Goal: Information Seeking & Learning: Learn about a topic

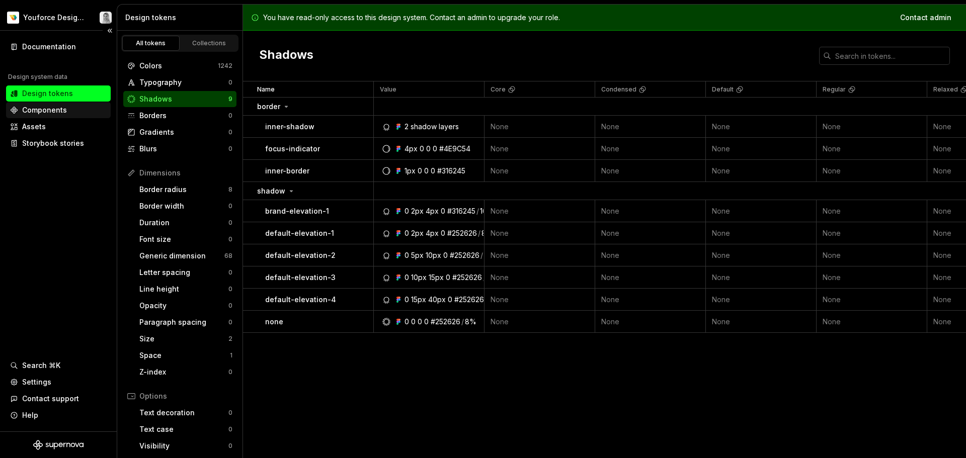
click at [46, 106] on div "Components" at bounding box center [44, 110] width 45 height 10
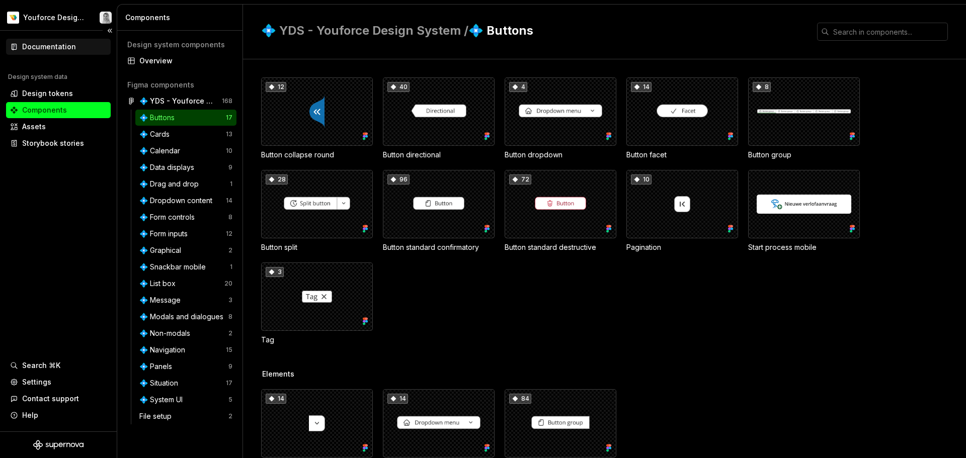
click at [63, 46] on div "Documentation" at bounding box center [49, 47] width 54 height 10
click at [142, 61] on div "Overview" at bounding box center [185, 61] width 93 height 10
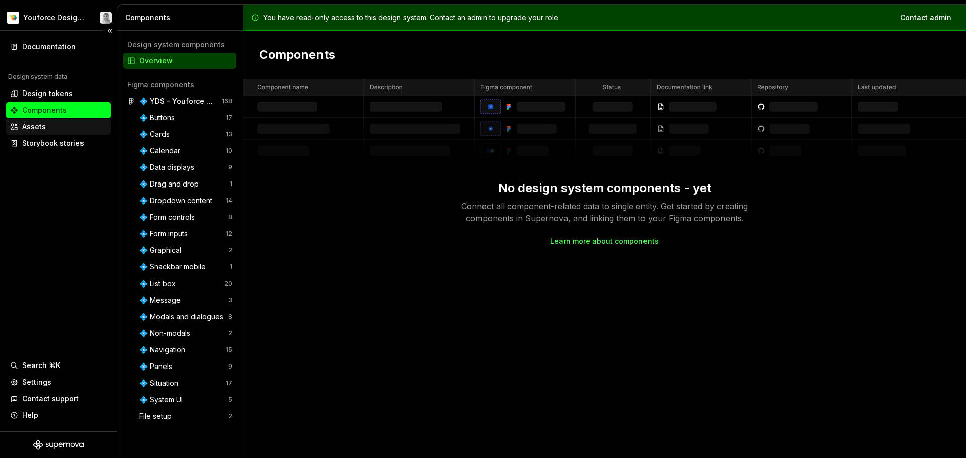
click at [72, 129] on div "Assets" at bounding box center [58, 127] width 97 height 10
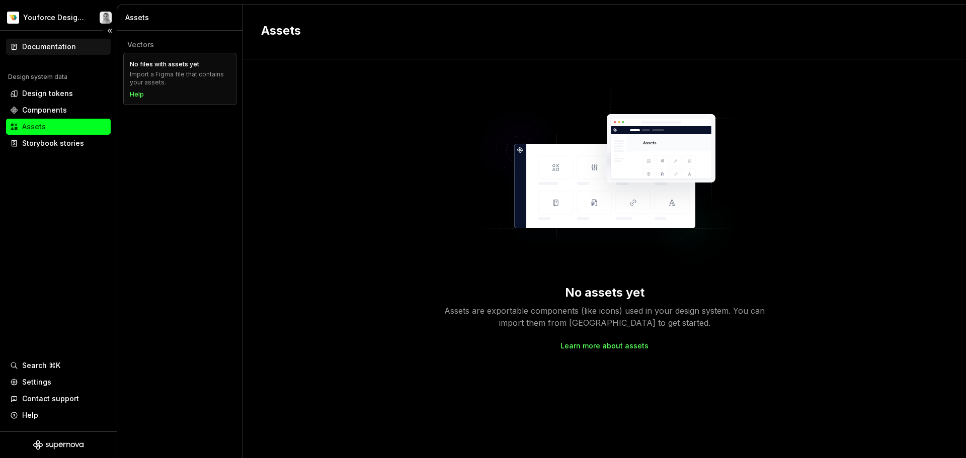
click at [54, 50] on div "Documentation" at bounding box center [49, 47] width 54 height 10
click at [64, 92] on div "Design tokens" at bounding box center [47, 94] width 51 height 10
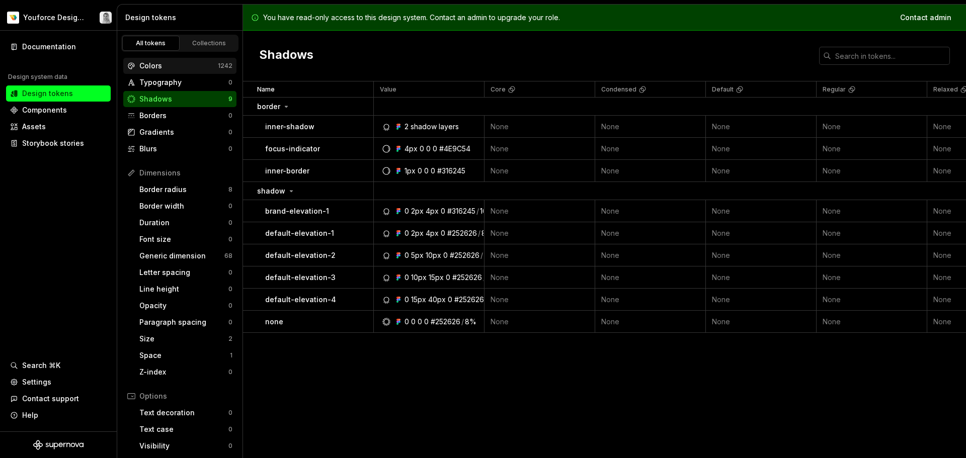
click at [154, 68] on div "Colors" at bounding box center [178, 66] width 78 height 10
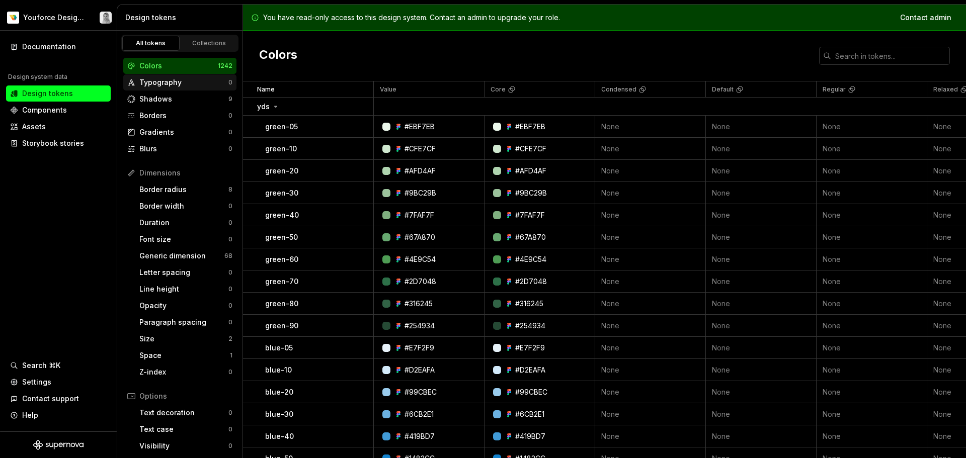
click at [154, 83] on div "Typography" at bounding box center [183, 82] width 89 height 10
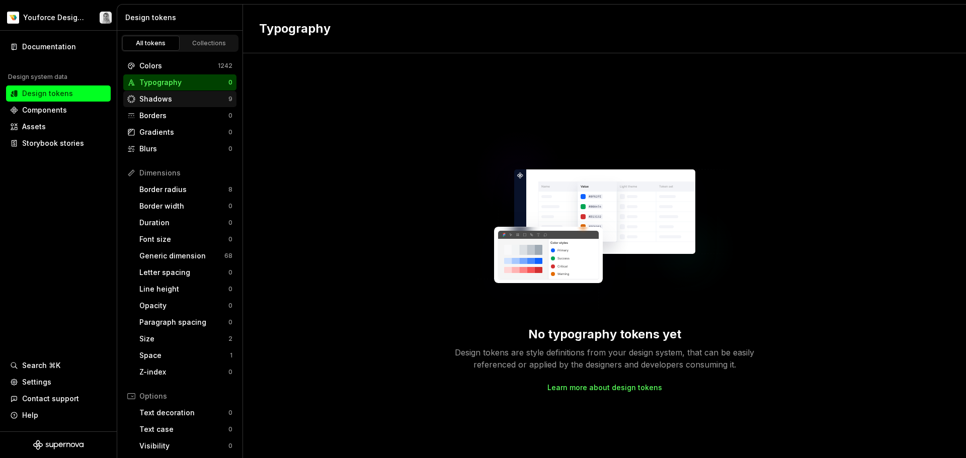
click at [156, 98] on div "Shadows" at bounding box center [183, 99] width 89 height 10
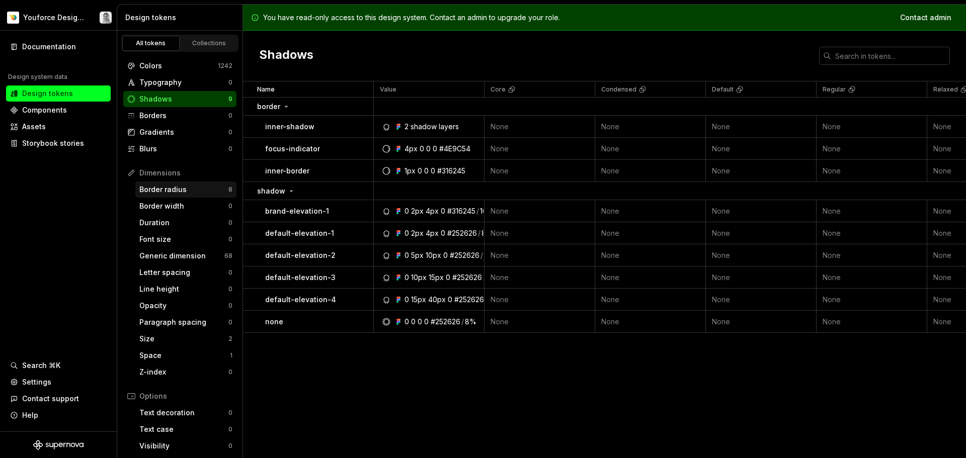
click at [167, 191] on div "Border radius" at bounding box center [183, 190] width 89 height 10
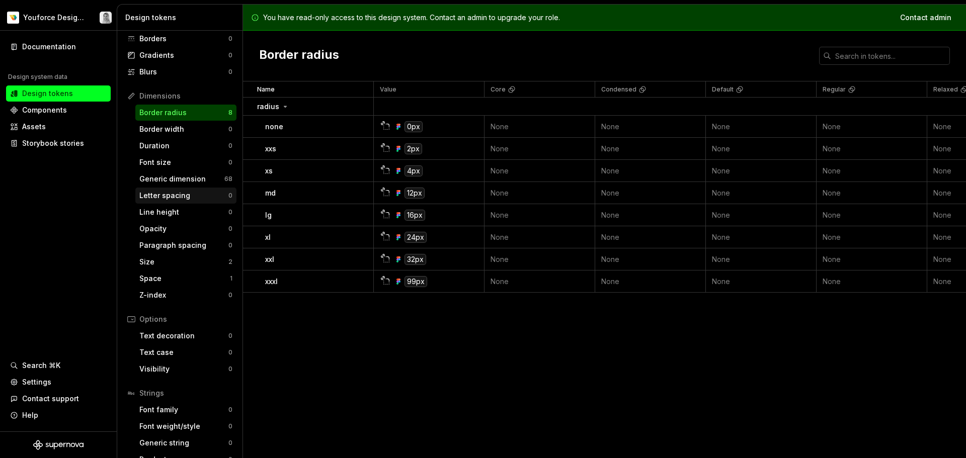
scroll to position [93, 0]
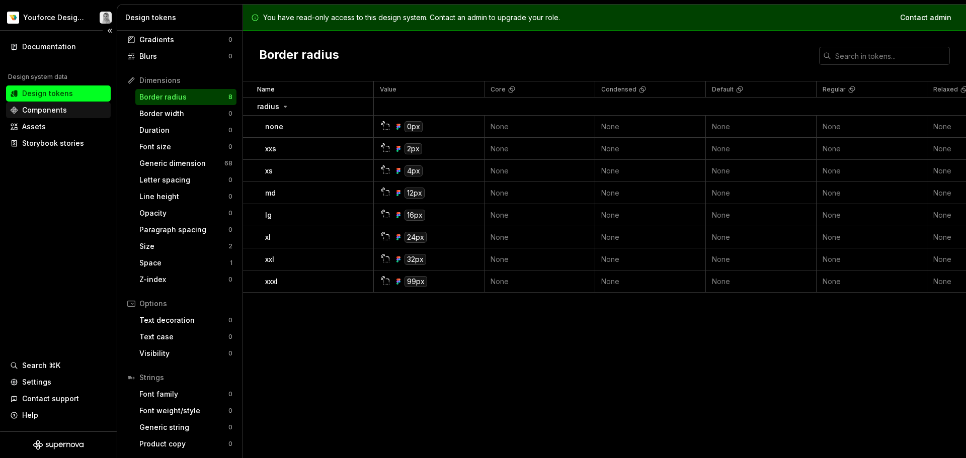
click at [54, 112] on div "Components" at bounding box center [44, 110] width 45 height 10
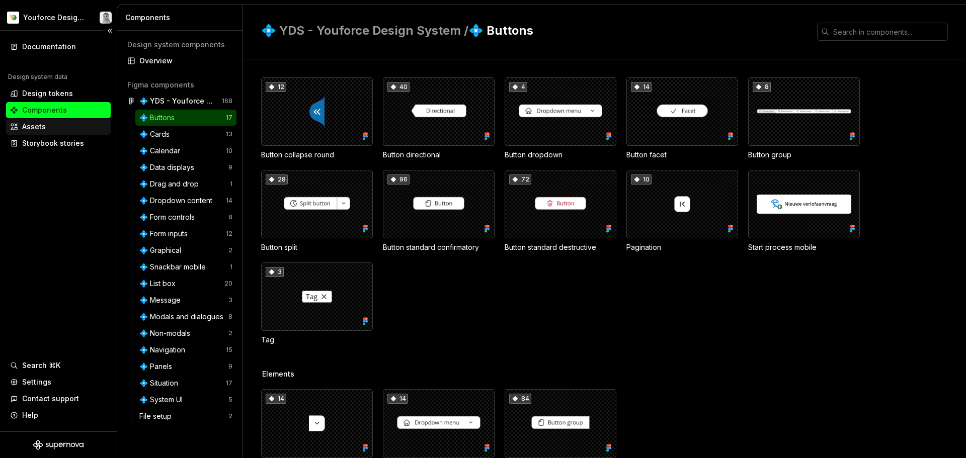
click at [42, 127] on div "Assets" at bounding box center [34, 127] width 24 height 10
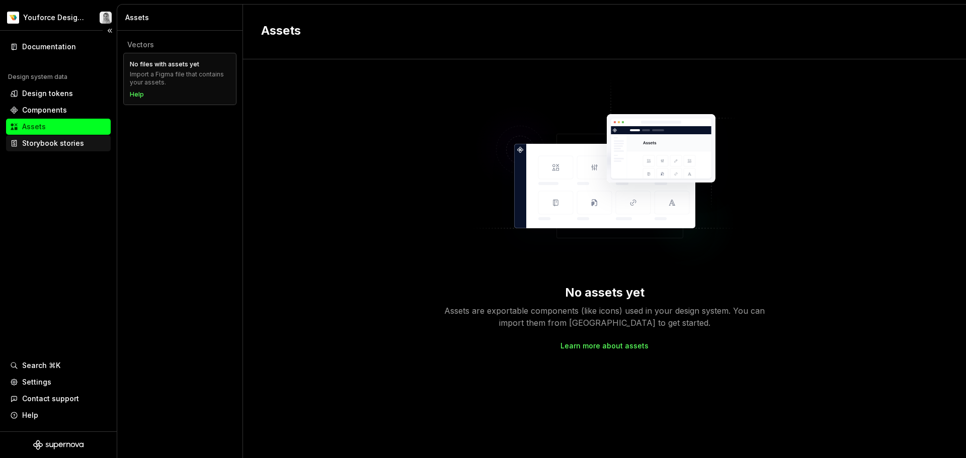
click at [40, 142] on div "Storybook stories" at bounding box center [53, 143] width 62 height 10
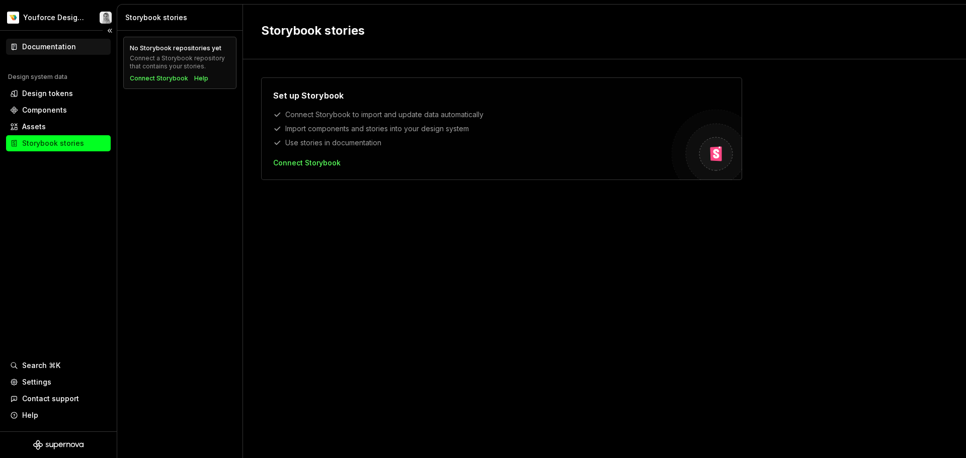
click at [59, 53] on div "Documentation" at bounding box center [58, 47] width 105 height 16
click at [57, 91] on div "Design tokens" at bounding box center [47, 94] width 51 height 10
